Goal: Check status: Check status

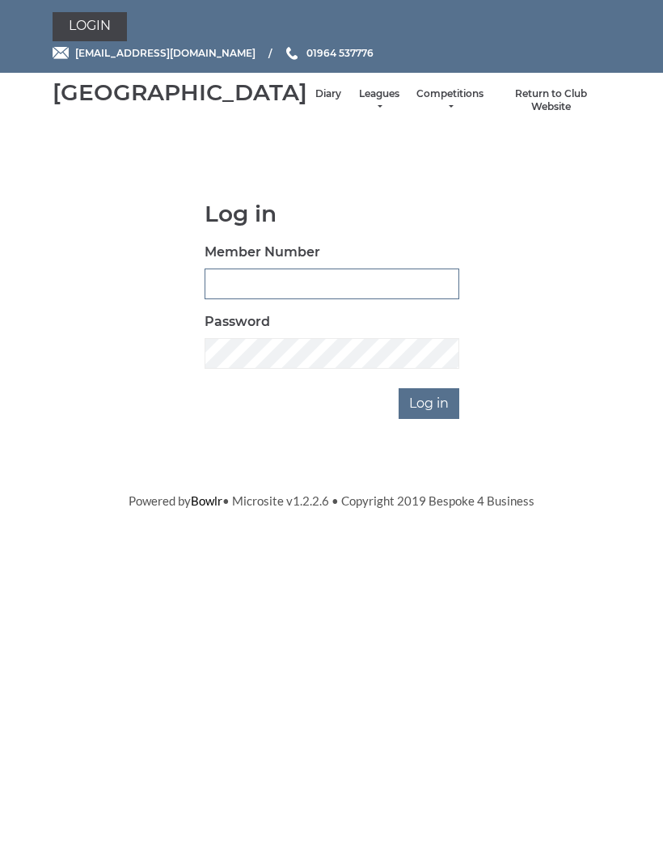
type input "0132"
click at [430, 419] on input "Log in" at bounding box center [429, 403] width 61 height 31
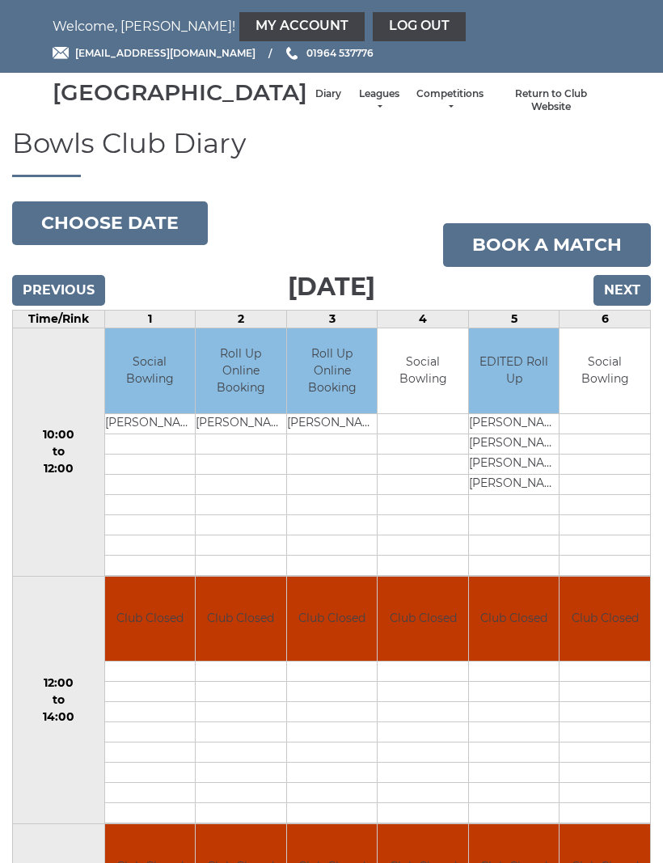
click at [630, 306] on input "Next" at bounding box center [622, 290] width 57 height 31
